Goal: Navigation & Orientation: Understand site structure

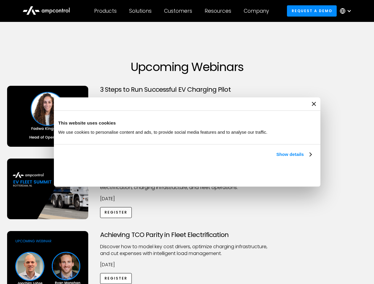
click at [276, 158] on link "Show details" at bounding box center [293, 154] width 35 height 7
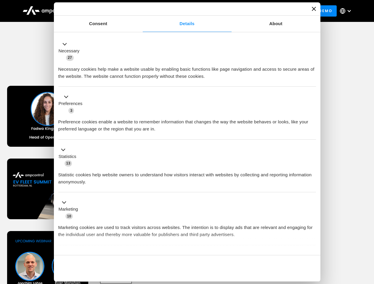
click at [312, 80] on div "Necessary cookies help make a website usable by enabling basic functions like p…" at bounding box center [186, 70] width 257 height 19
click at [367, 239] on div "Achieving TCO Parity in Fleet Electrification Discover how to model key cost dr…" at bounding box center [187, 277] width 372 height 93
click at [182, 11] on div "Customers" at bounding box center [178, 11] width 28 height 7
click at [105, 11] on div "Products" at bounding box center [105, 11] width 22 height 7
click at [141, 11] on div "Solutions" at bounding box center [140, 11] width 22 height 7
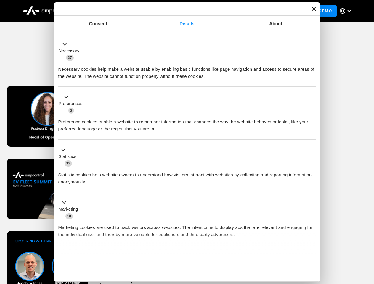
click at [179, 11] on div "Customers" at bounding box center [178, 11] width 28 height 7
click at [219, 11] on div "Resources" at bounding box center [217, 11] width 27 height 7
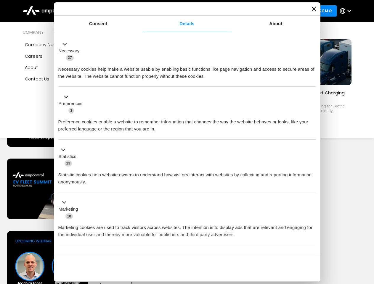
click at [258, 11] on div "Company" at bounding box center [256, 11] width 25 height 7
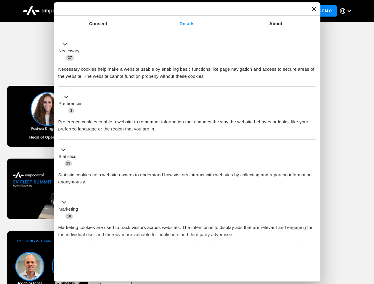
click at [347, 11] on div at bounding box center [349, 11] width 5 height 5
